Goal: Find specific page/section: Find specific page/section

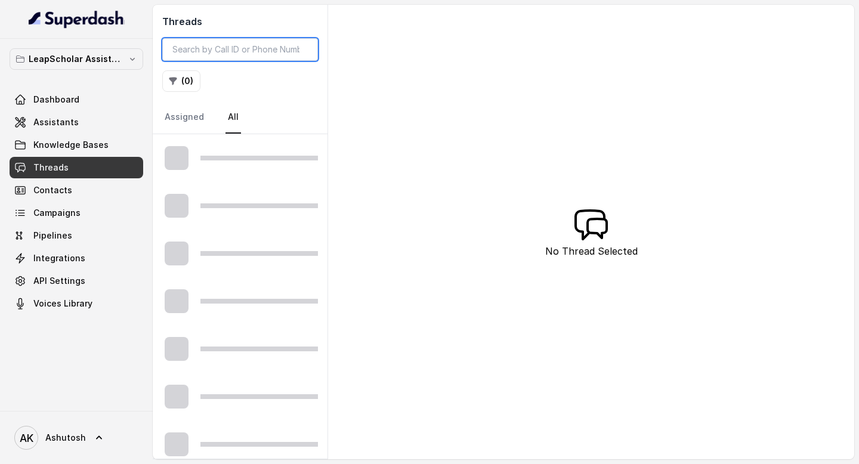
click at [229, 57] on input "search" at bounding box center [240, 49] width 156 height 23
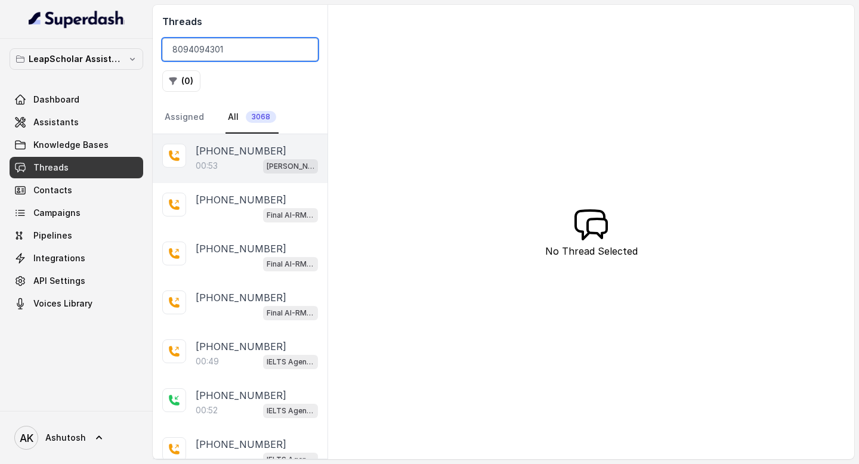
type input "8094094301"
click at [219, 147] on p "[PHONE_NUMBER]" at bounding box center [241, 151] width 91 height 14
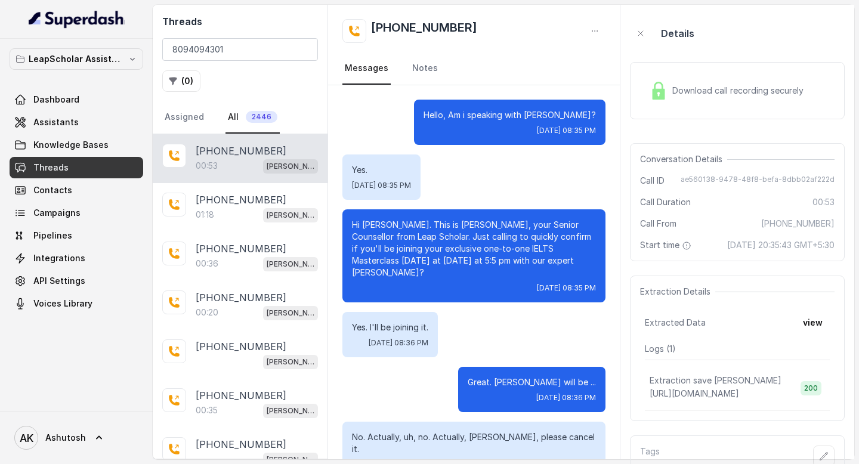
scroll to position [42, 0]
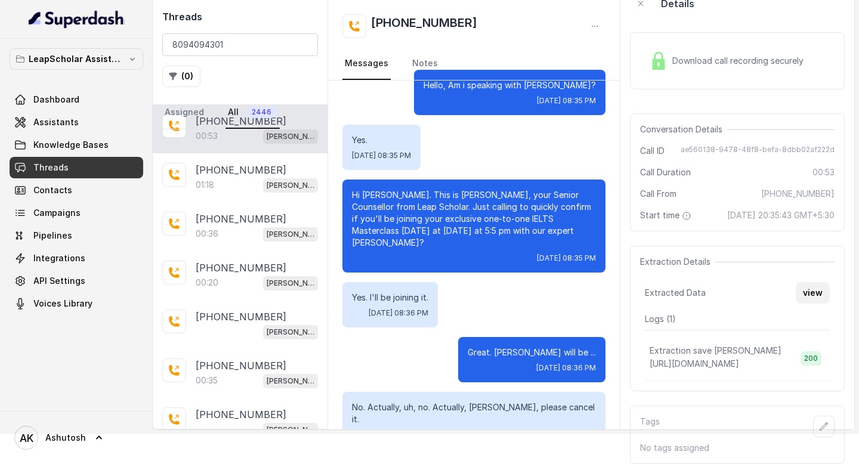
click at [816, 302] on button "view" at bounding box center [813, 292] width 34 height 21
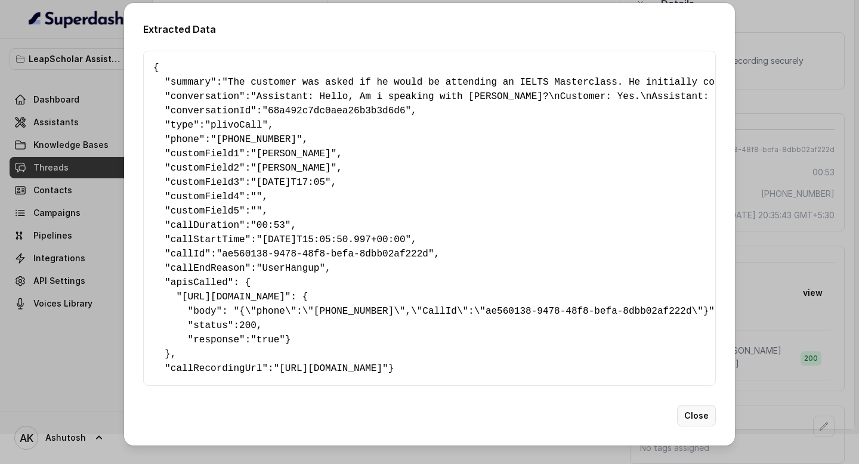
click at [685, 426] on button "Close" at bounding box center [696, 415] width 39 height 21
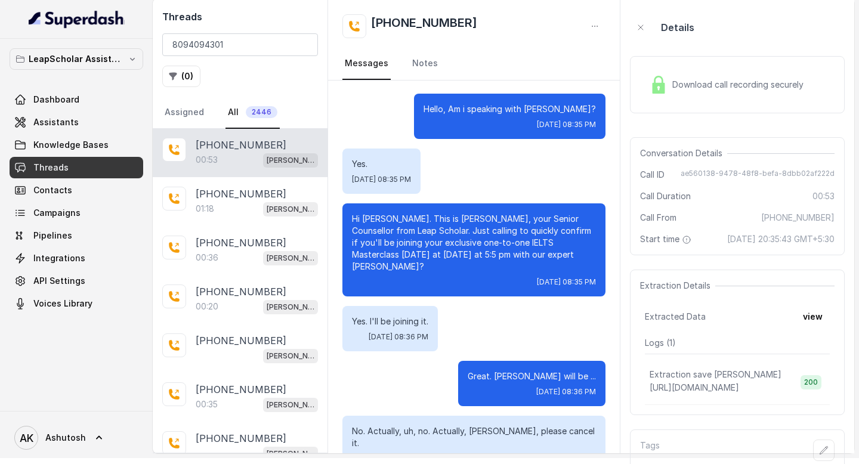
scroll to position [0, 0]
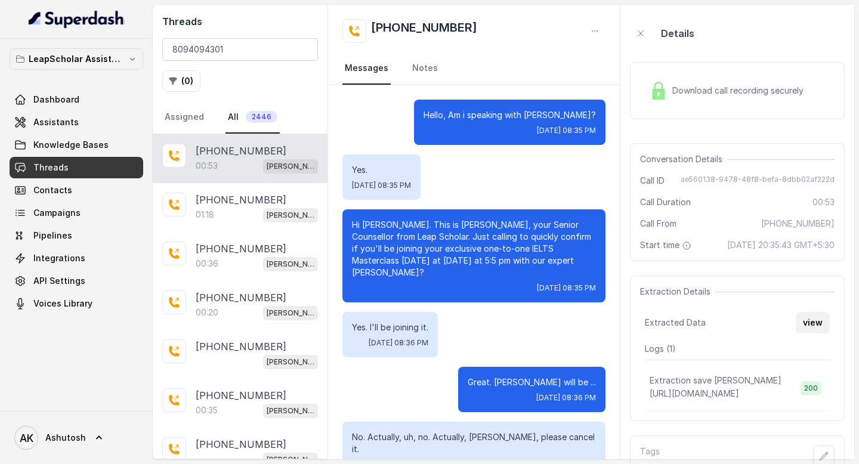
click at [816, 330] on button "view" at bounding box center [813, 322] width 34 height 21
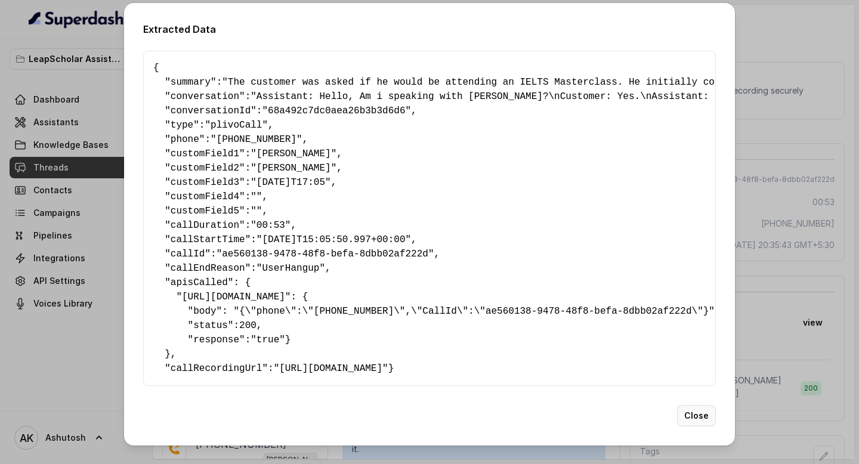
click at [697, 426] on button "Close" at bounding box center [696, 415] width 39 height 21
